Goal: Use online tool/utility

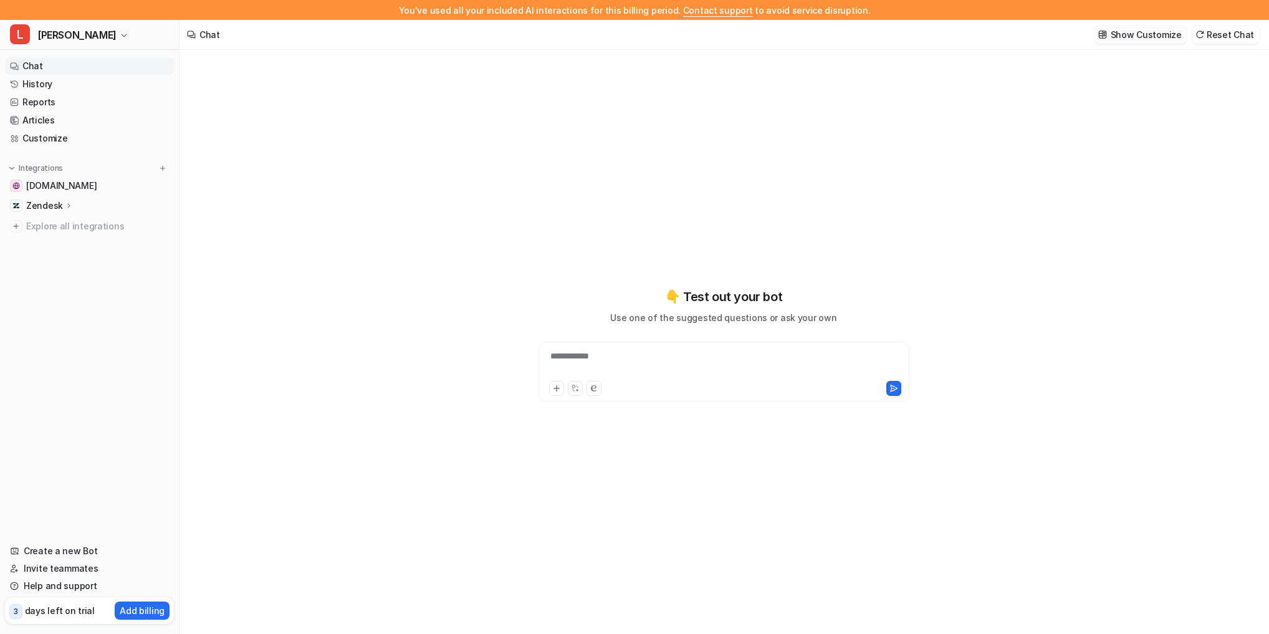
click at [1135, 43] on button "Show Customize" at bounding box center [1141, 35] width 92 height 18
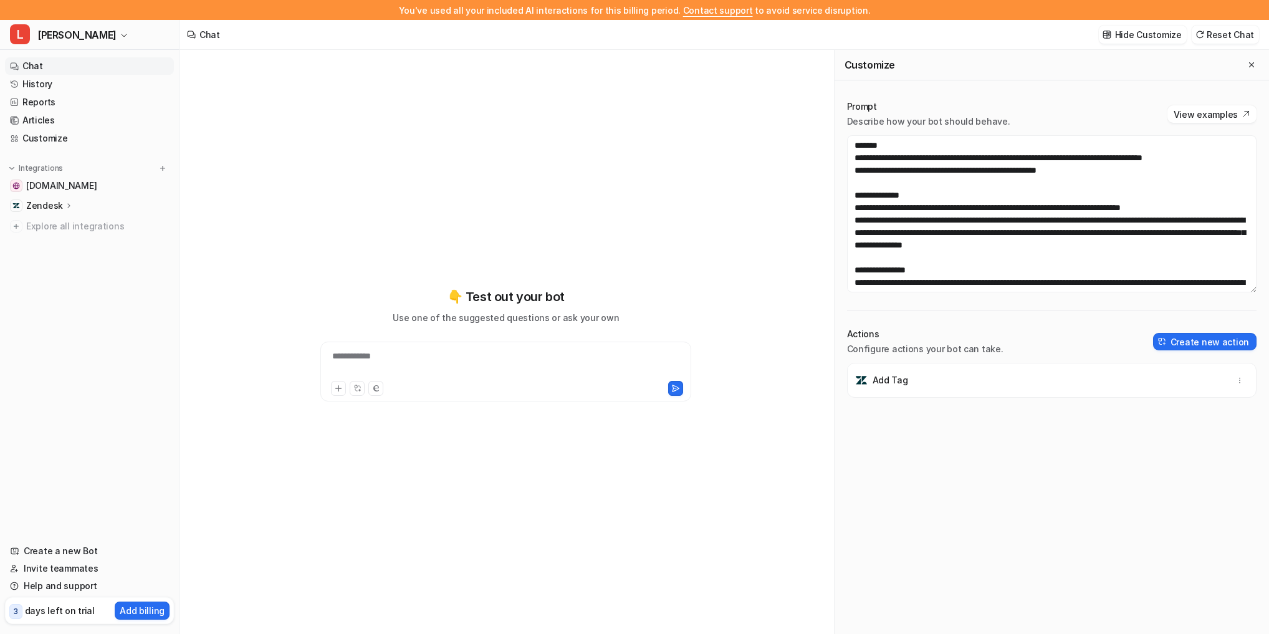
scroll to position [87, 0]
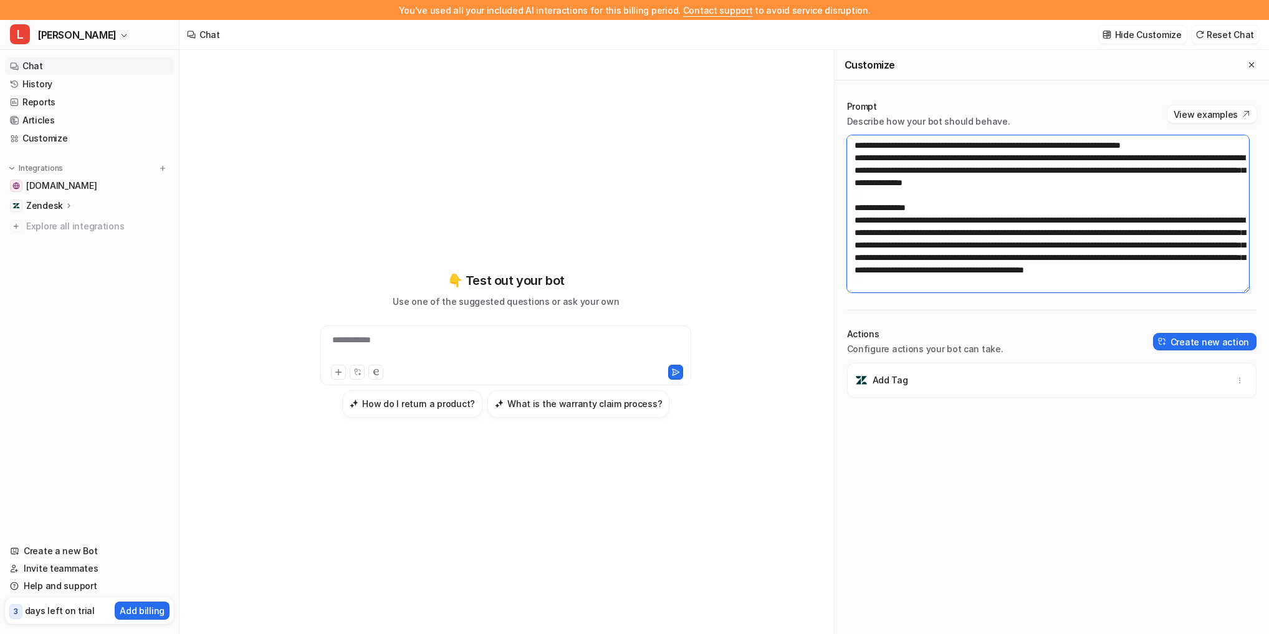
click at [938, 217] on textarea at bounding box center [1048, 213] width 403 height 157
drag, startPoint x: 997, startPoint y: 197, endPoint x: 1053, endPoint y: 194, distance: 56.2
click at [1047, 195] on textarea at bounding box center [1048, 213] width 403 height 157
drag, startPoint x: 952, startPoint y: 209, endPoint x: 1100, endPoint y: 205, distance: 147.8
click at [1098, 205] on textarea at bounding box center [1048, 213] width 403 height 157
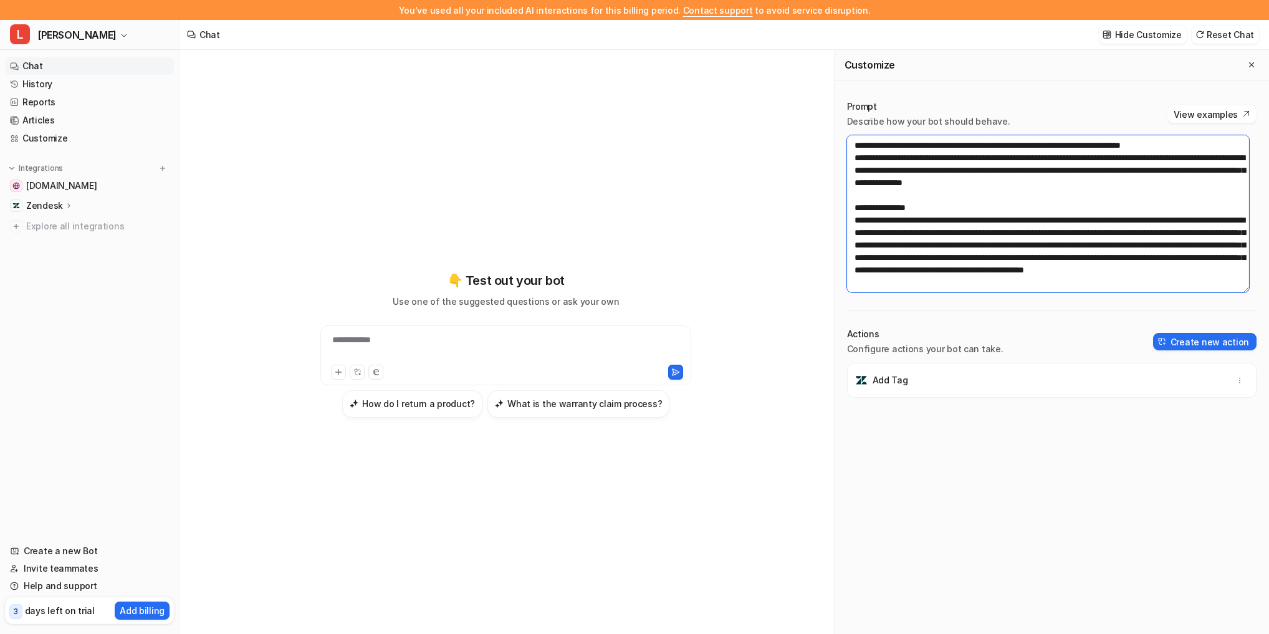
drag, startPoint x: 862, startPoint y: 220, endPoint x: 898, endPoint y: 221, distance: 35.6
click at [896, 221] on textarea at bounding box center [1048, 213] width 403 height 157
drag, startPoint x: 916, startPoint y: 220, endPoint x: 928, endPoint y: 220, distance: 12.5
click at [928, 220] on textarea at bounding box center [1048, 213] width 403 height 157
click at [923, 235] on textarea at bounding box center [1048, 213] width 403 height 157
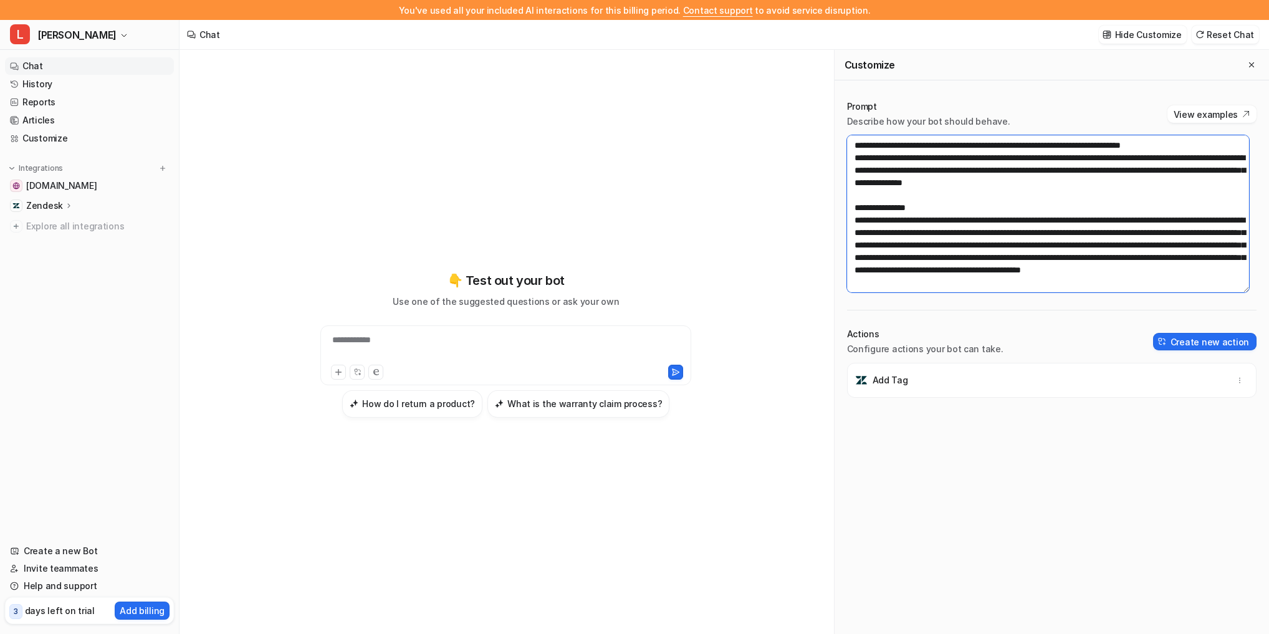
scroll to position [75, 0]
click at [886, 241] on textarea at bounding box center [1048, 213] width 403 height 157
type textarea "**********"
click at [946, 310] on hr at bounding box center [1052, 310] width 410 height 1
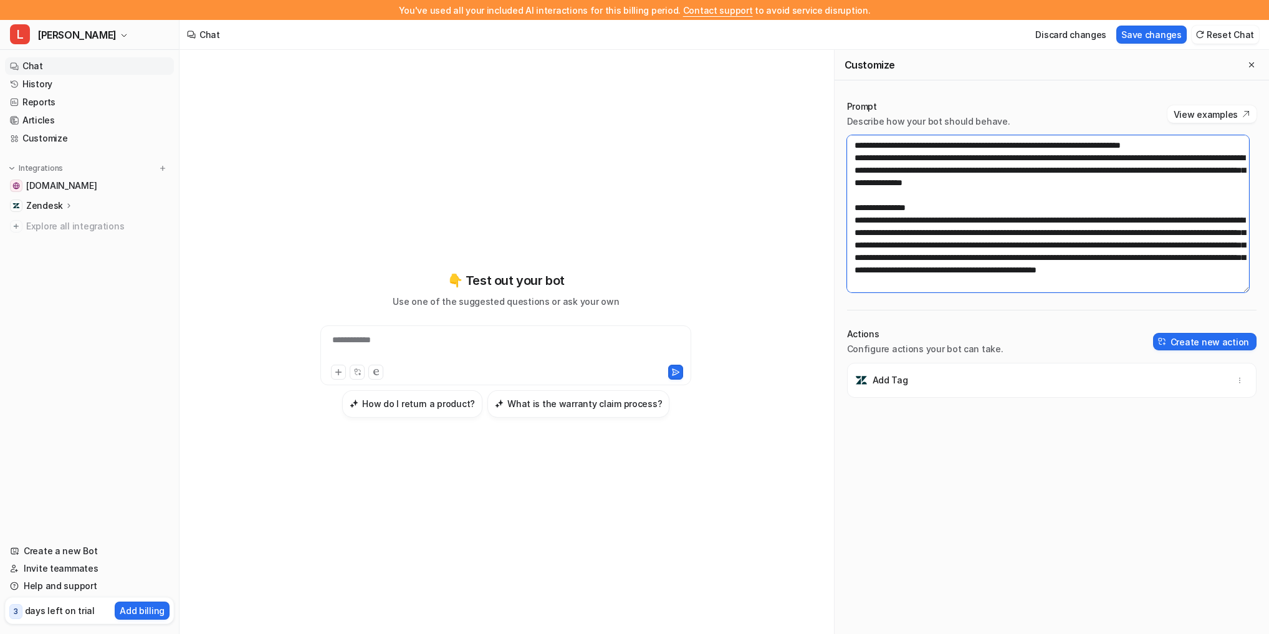
drag, startPoint x: 970, startPoint y: 234, endPoint x: 996, endPoint y: 266, distance: 40.7
click at [995, 267] on textarea at bounding box center [1048, 213] width 403 height 157
click at [1024, 267] on textarea at bounding box center [1048, 213] width 403 height 157
drag, startPoint x: 983, startPoint y: 257, endPoint x: 1014, endPoint y: 261, distance: 30.8
click at [1014, 261] on textarea at bounding box center [1048, 213] width 403 height 157
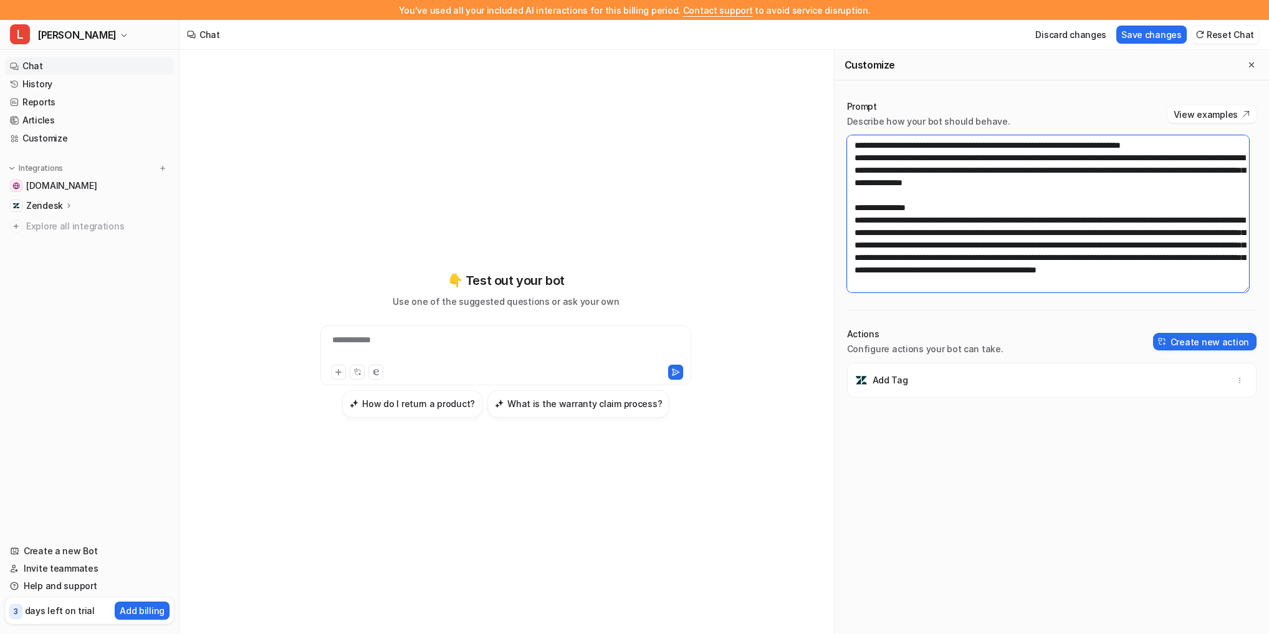
click at [1014, 261] on textarea at bounding box center [1048, 213] width 403 height 157
click at [912, 263] on textarea at bounding box center [1048, 213] width 403 height 157
click at [882, 274] on textarea at bounding box center [1048, 213] width 403 height 157
drag, startPoint x: 1110, startPoint y: 209, endPoint x: 933, endPoint y: 221, distance: 178.1
click at [933, 221] on textarea at bounding box center [1048, 213] width 403 height 157
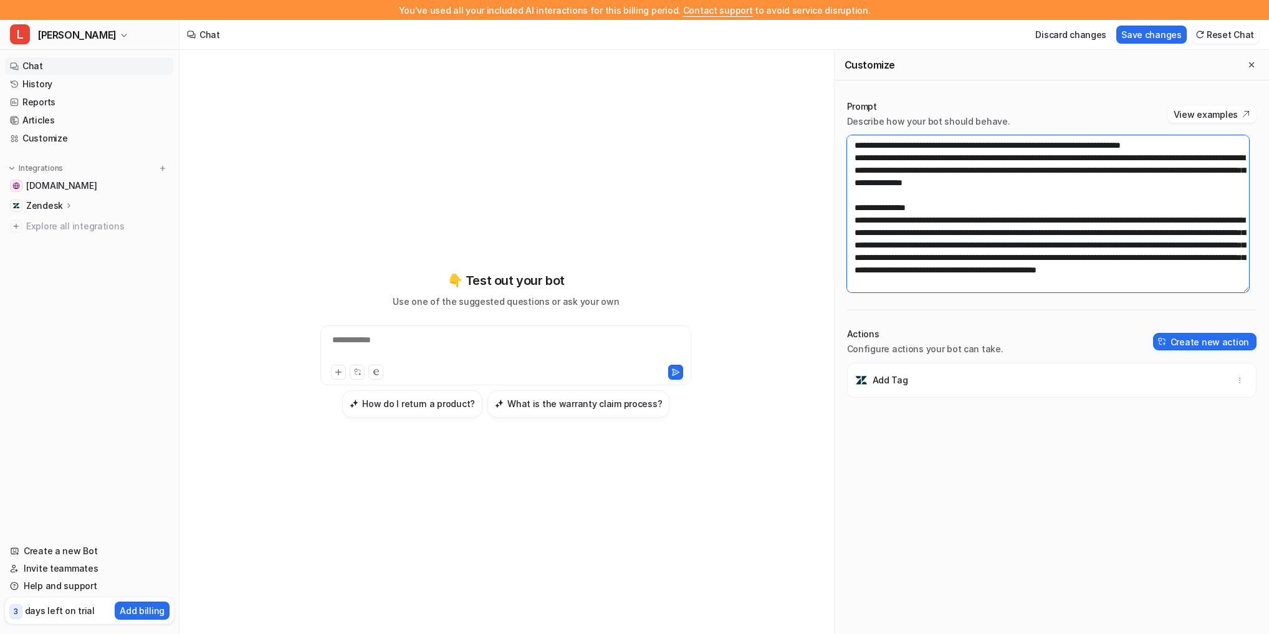
drag, startPoint x: 1112, startPoint y: 217, endPoint x: 938, endPoint y: 223, distance: 174.7
click at [938, 223] on textarea at bounding box center [1048, 213] width 403 height 157
click at [261, 220] on div "**********" at bounding box center [506, 352] width 653 height 604
click at [415, 180] on div "**********" at bounding box center [506, 345] width 459 height 444
